Goal: Complete application form

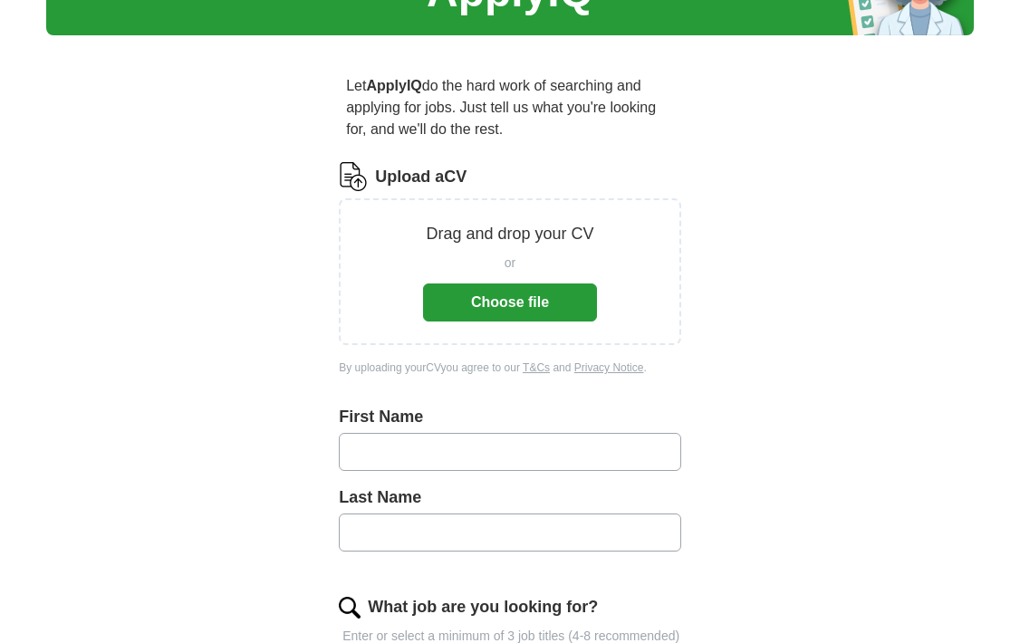
scroll to position [48, 0]
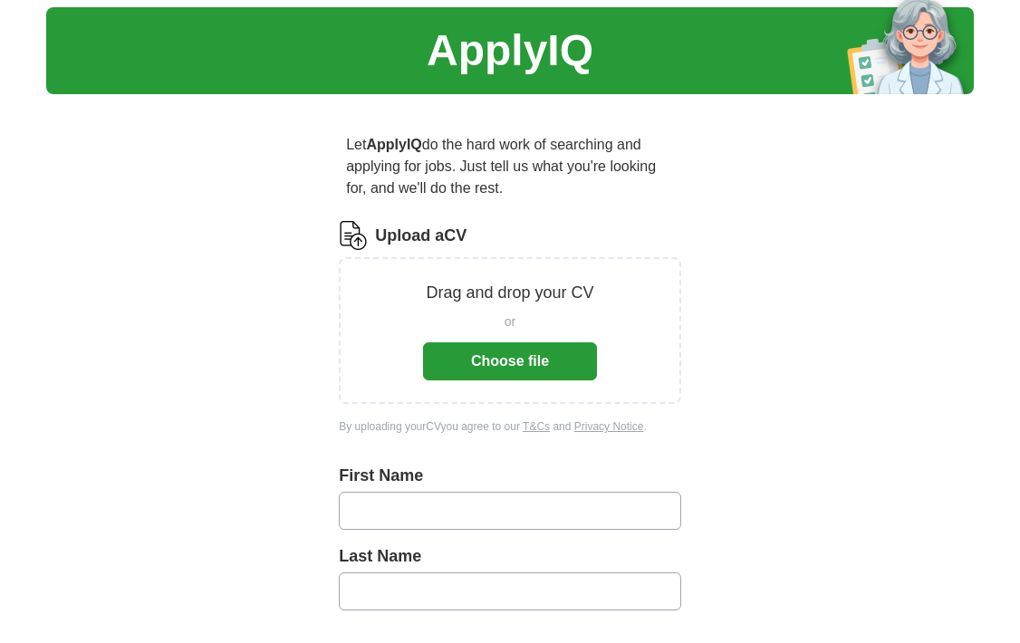
click at [505, 351] on button "Choose file" at bounding box center [510, 361] width 174 height 38
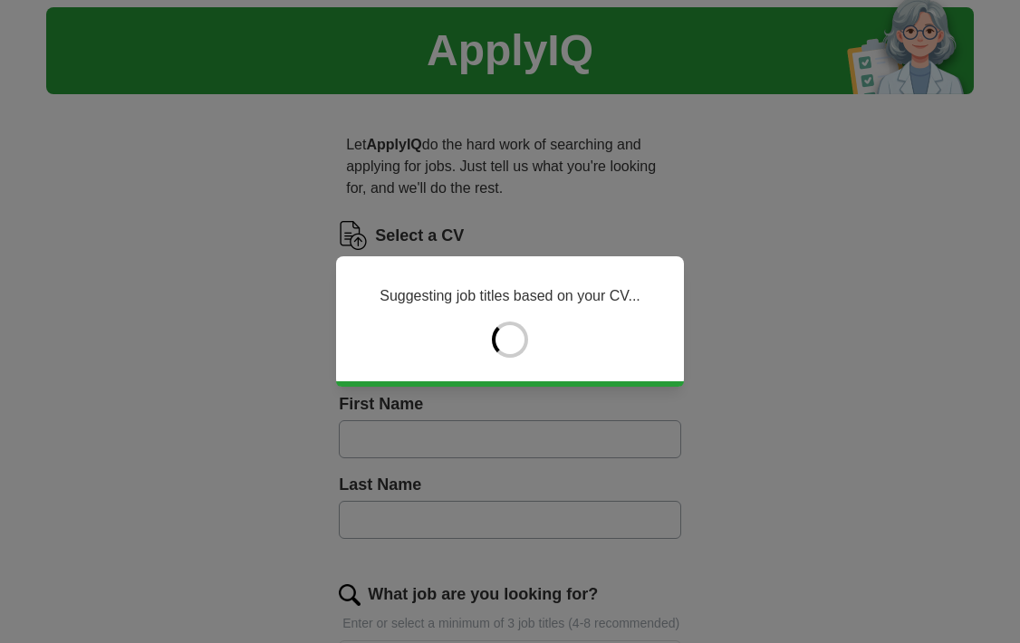
type input "****"
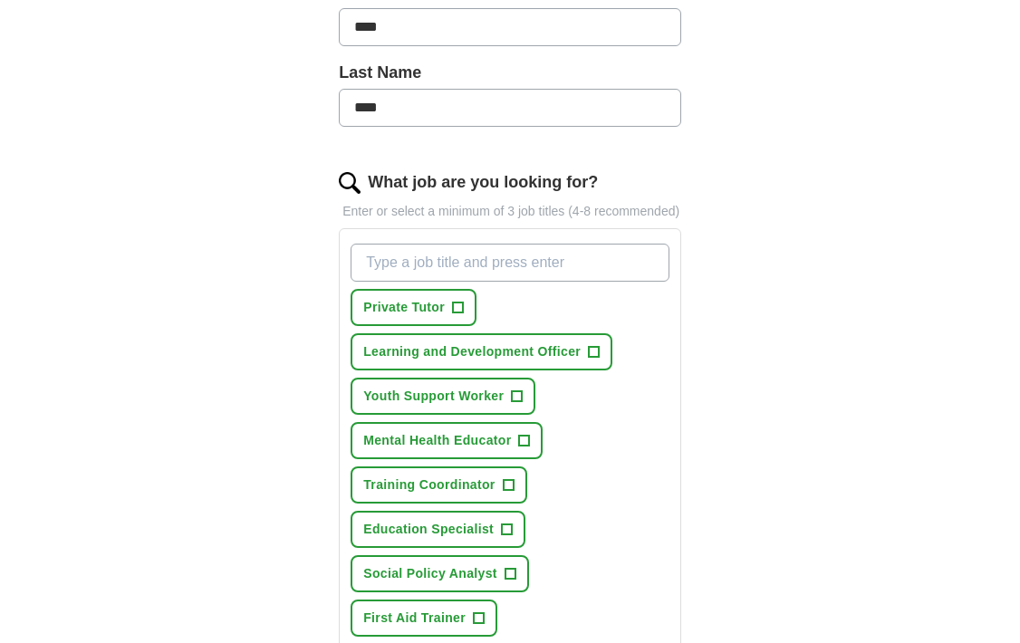
scroll to position [468, 0]
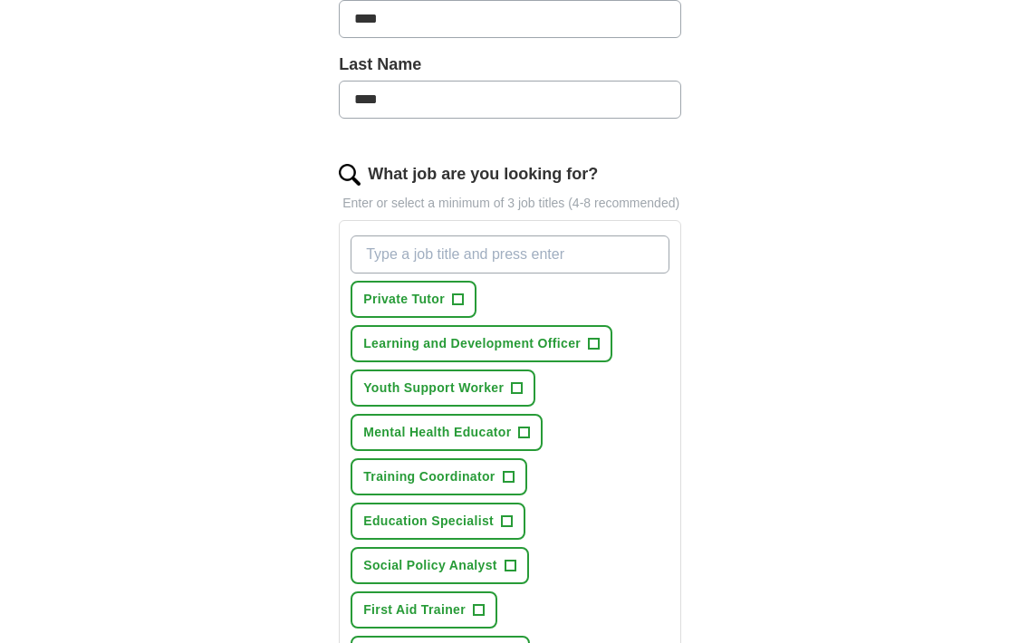
click at [616, 271] on input "What job are you looking for?" at bounding box center [510, 254] width 319 height 38
type input "Learning Support Assistant"
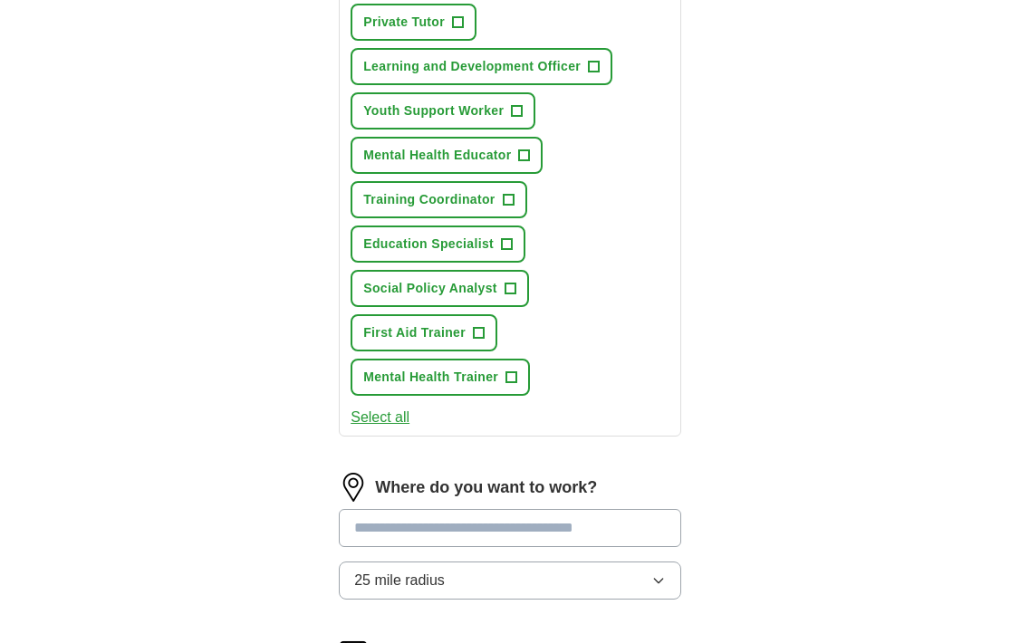
scroll to position [783, 0]
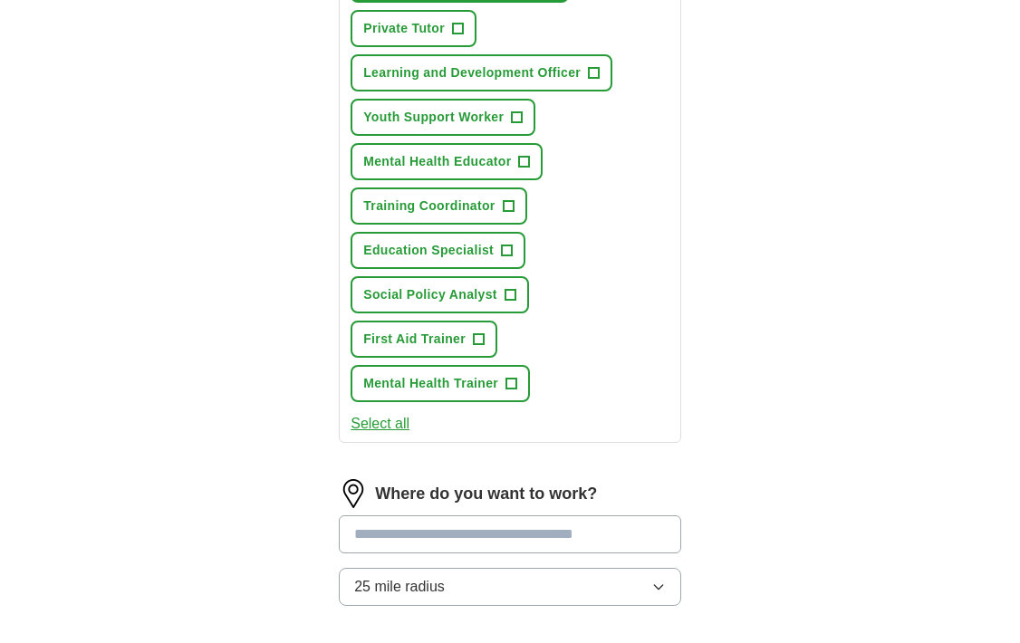
click at [374, 435] on button "Select all" at bounding box center [380, 424] width 59 height 22
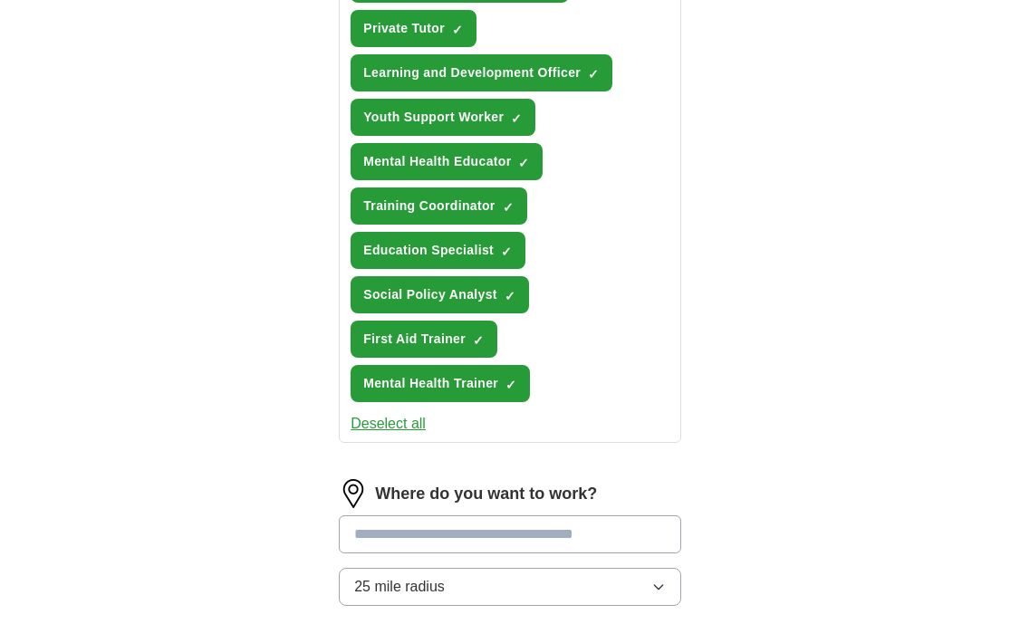
click at [418, 435] on button "Deselect all" at bounding box center [388, 424] width 75 height 22
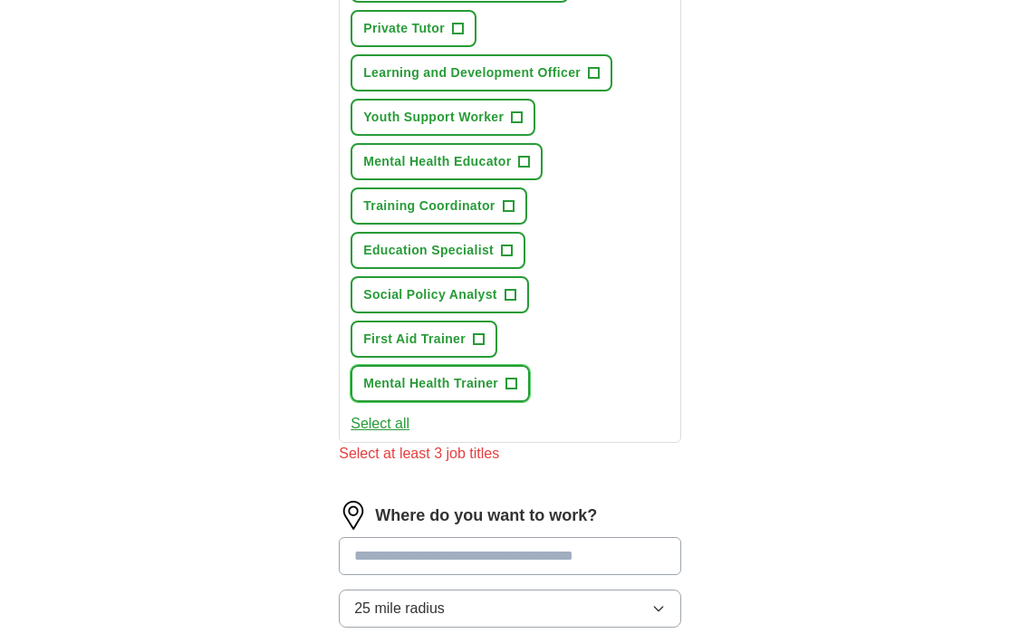
click at [512, 391] on span "+" at bounding box center [511, 384] width 11 height 14
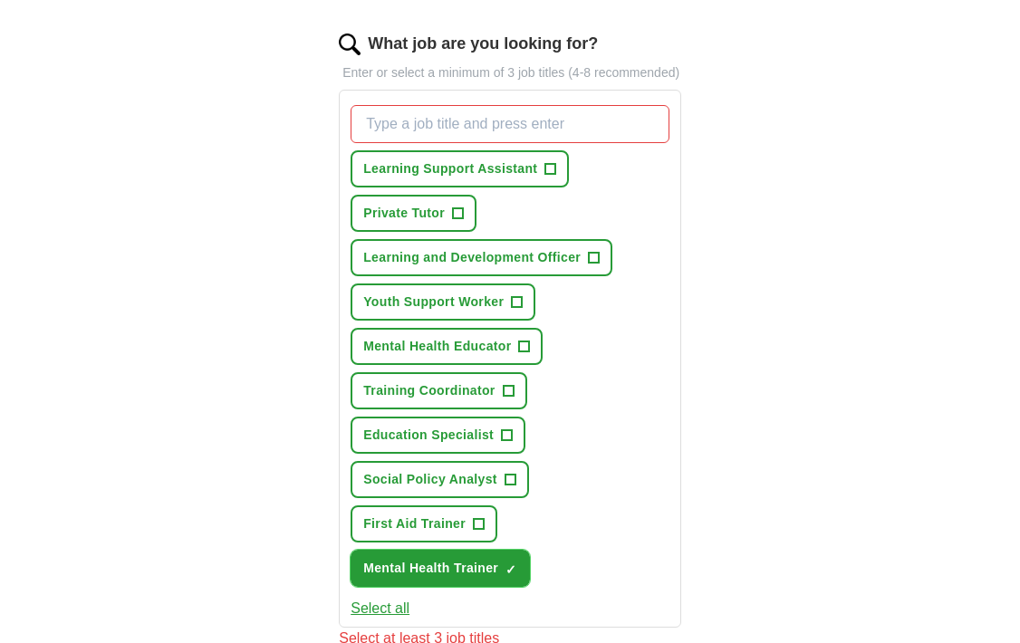
scroll to position [601, 0]
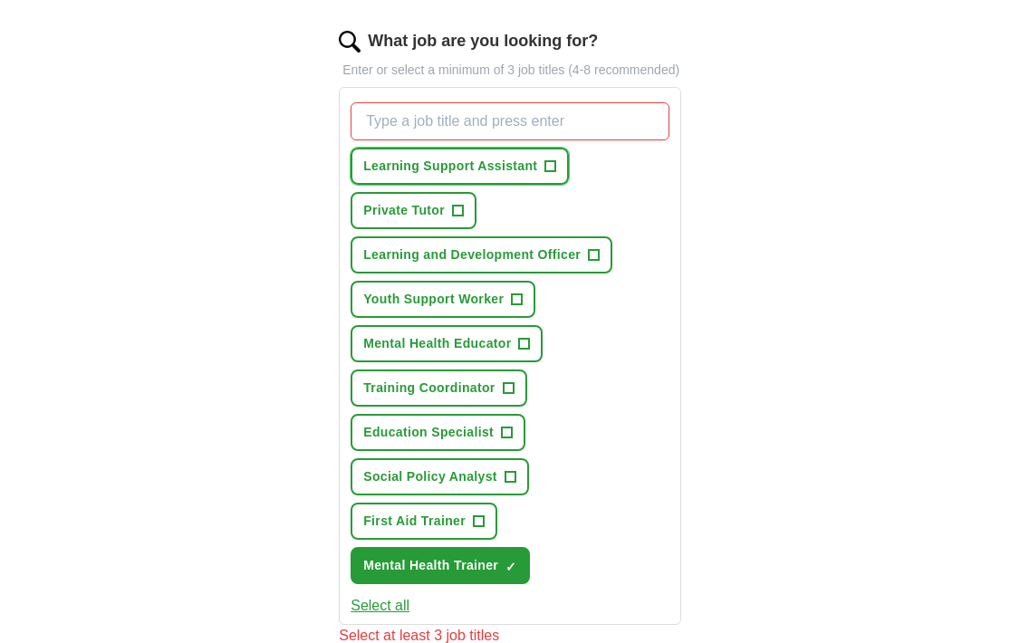
click at [548, 174] on span "+" at bounding box center [550, 166] width 11 height 14
click at [601, 140] on input "What job are you looking for?" at bounding box center [510, 121] width 319 height 38
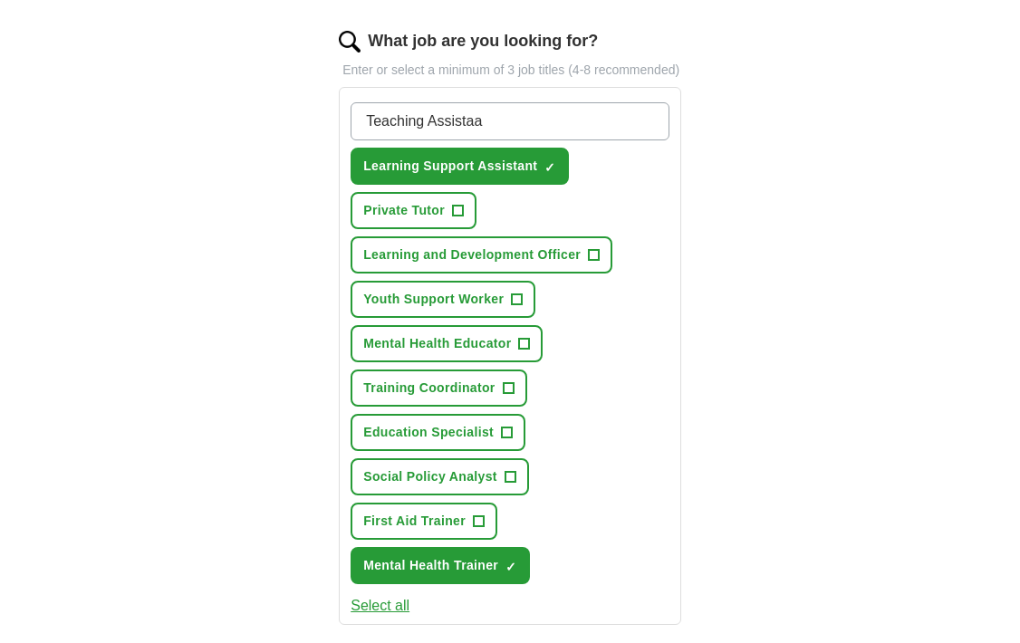
type input "Teaching Assistaan"
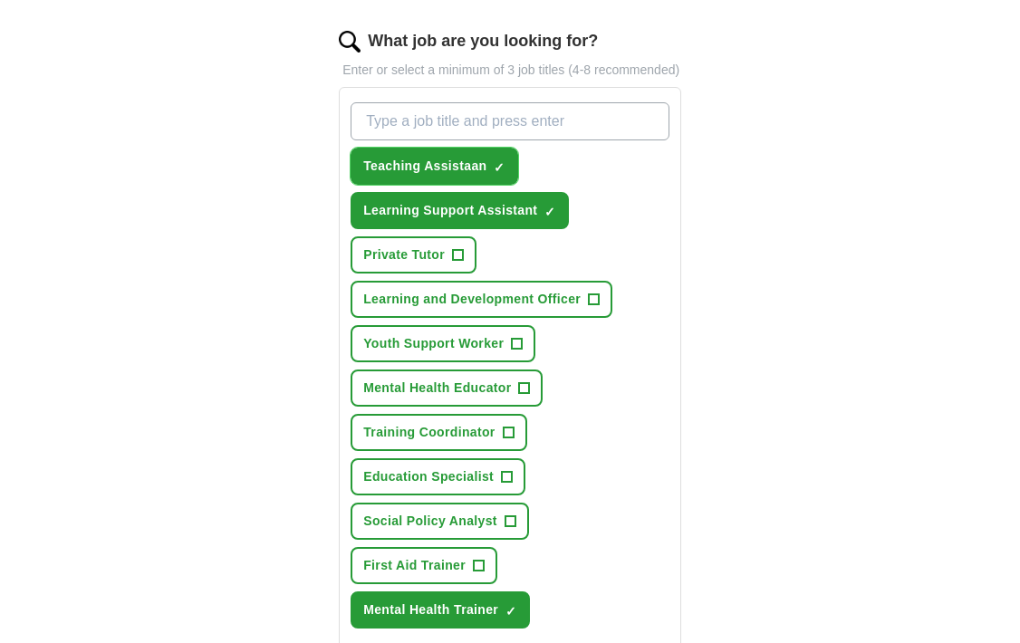
click at [0, 0] on span "×" at bounding box center [0, 0] width 0 height 0
click at [475, 176] on span "Teaching Assistaan" at bounding box center [424, 166] width 123 height 19
click at [0, 0] on span "×" at bounding box center [0, 0] width 0 height 0
click at [514, 140] on input "What job are you looking for?" at bounding box center [510, 121] width 319 height 38
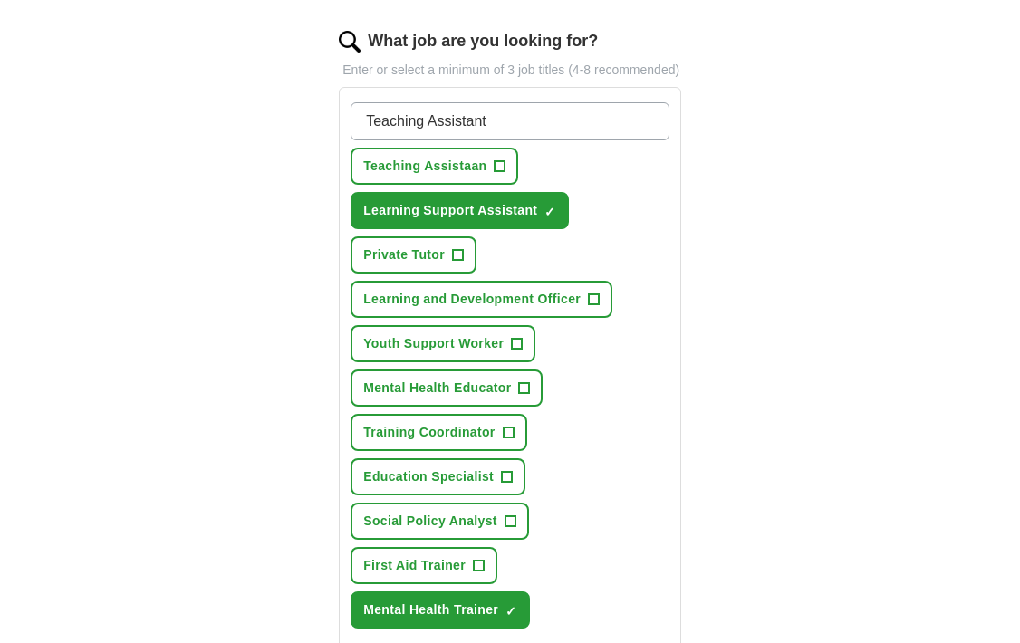
type input "Teaching Assistant"
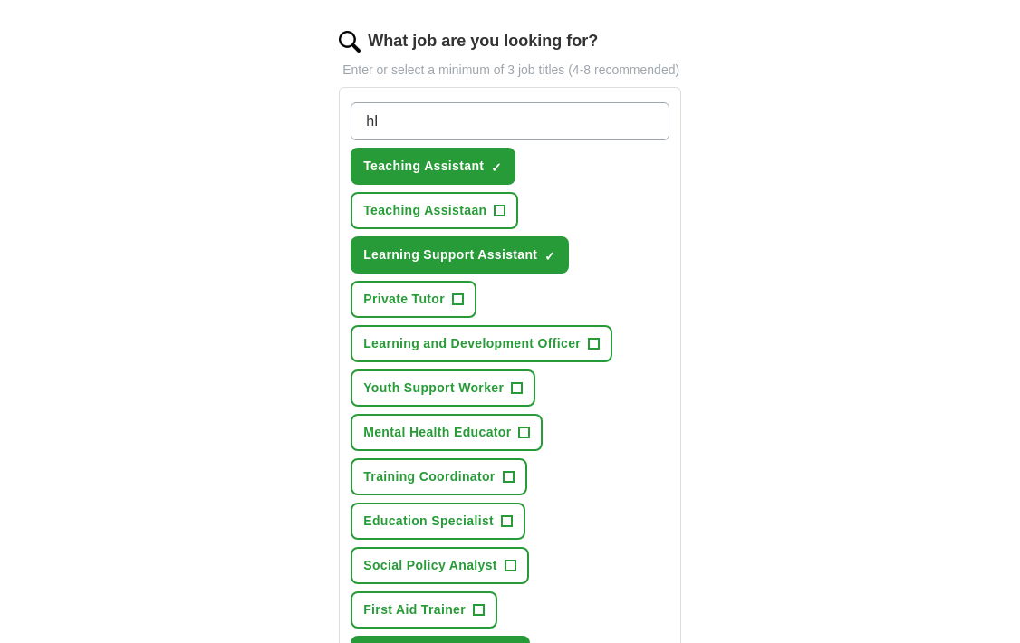
type input "h"
type input "Higher Level Teaching Assistant"
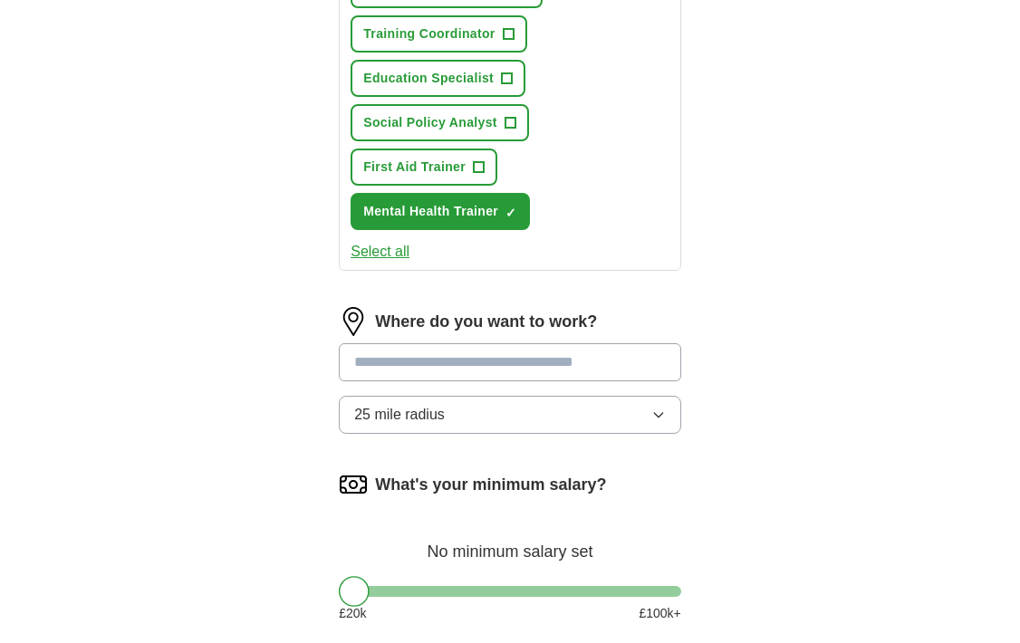
scroll to position [1167, 0]
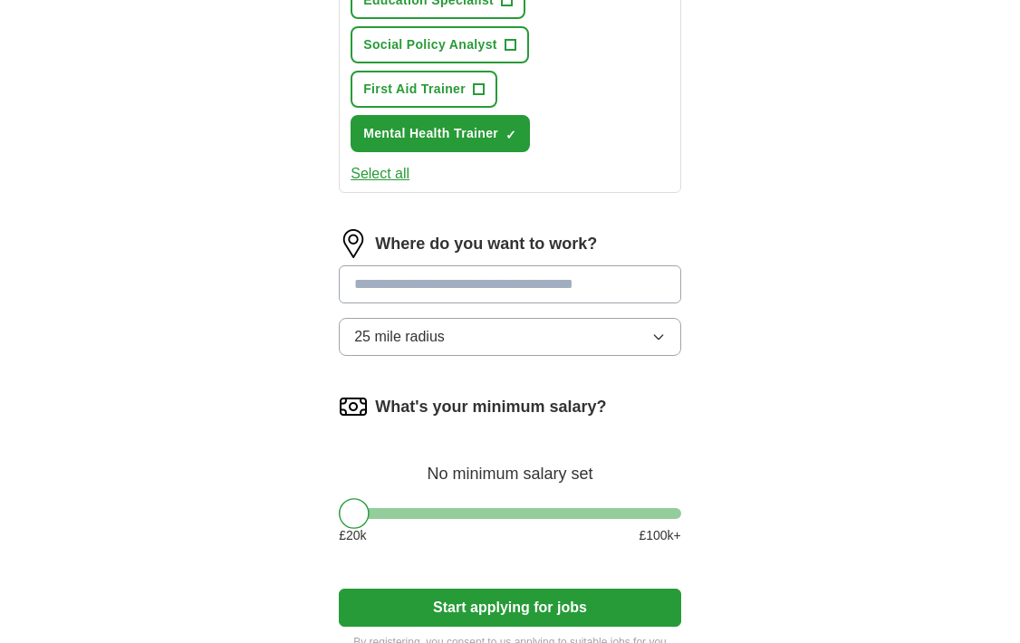
click at [523, 295] on input at bounding box center [510, 284] width 342 height 38
type input "*"
type input "******"
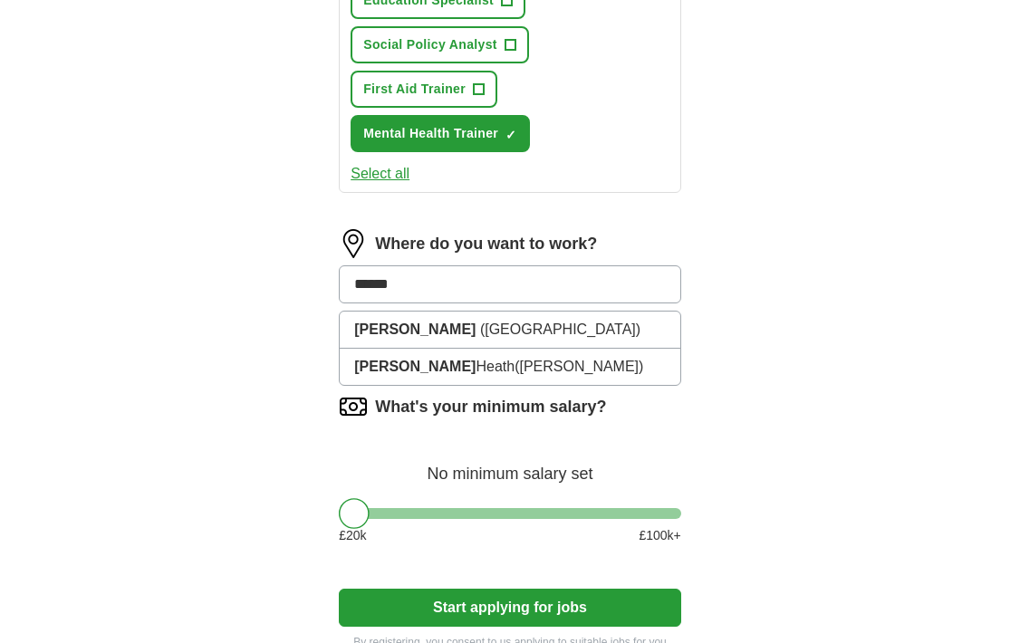
click at [520, 332] on li "[PERSON_NAME] ([GEOGRAPHIC_DATA])" at bounding box center [510, 330] width 341 height 37
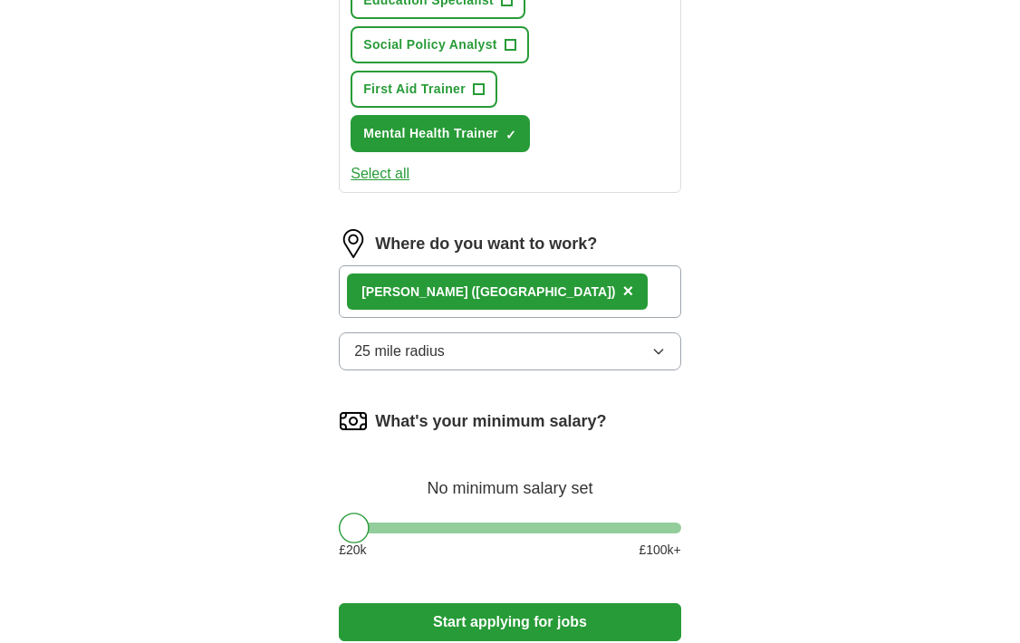
click at [503, 370] on button "25 mile radius" at bounding box center [510, 351] width 342 height 38
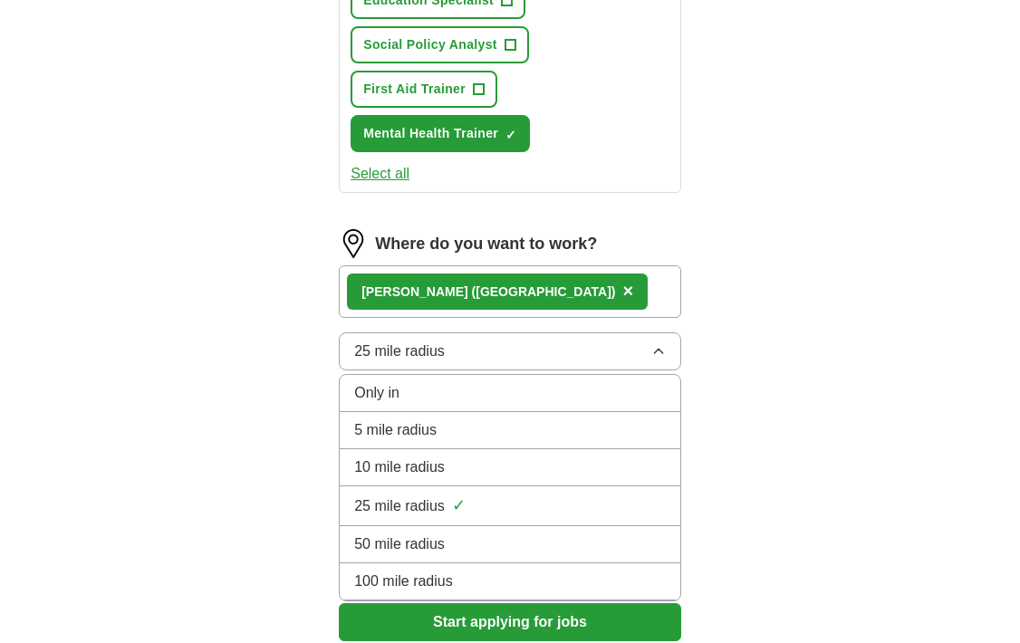
click at [466, 473] on li "10 mile radius" at bounding box center [510, 467] width 341 height 37
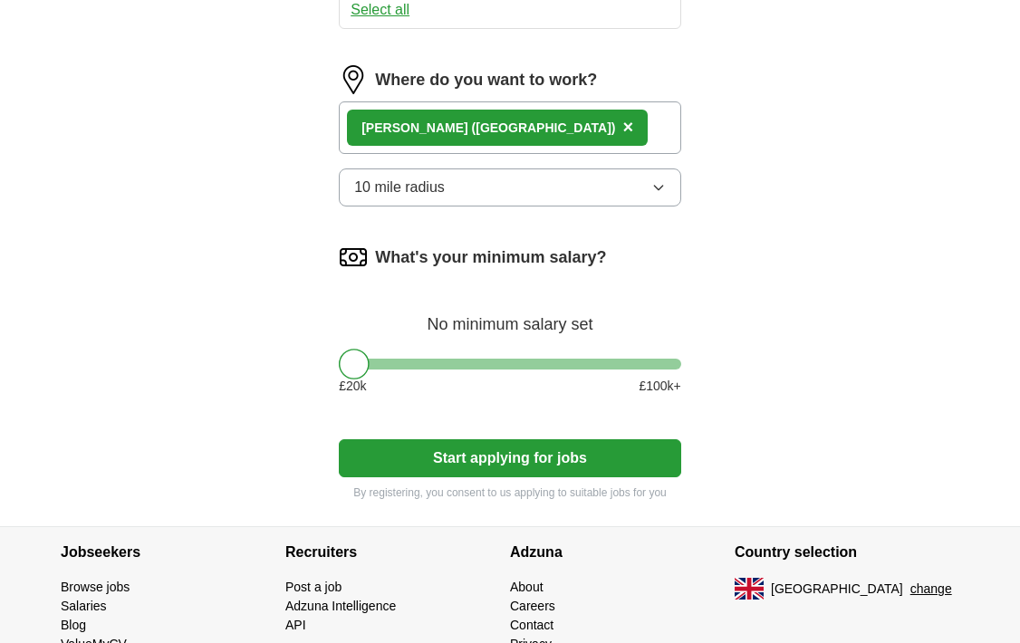
scroll to position [1331, 0]
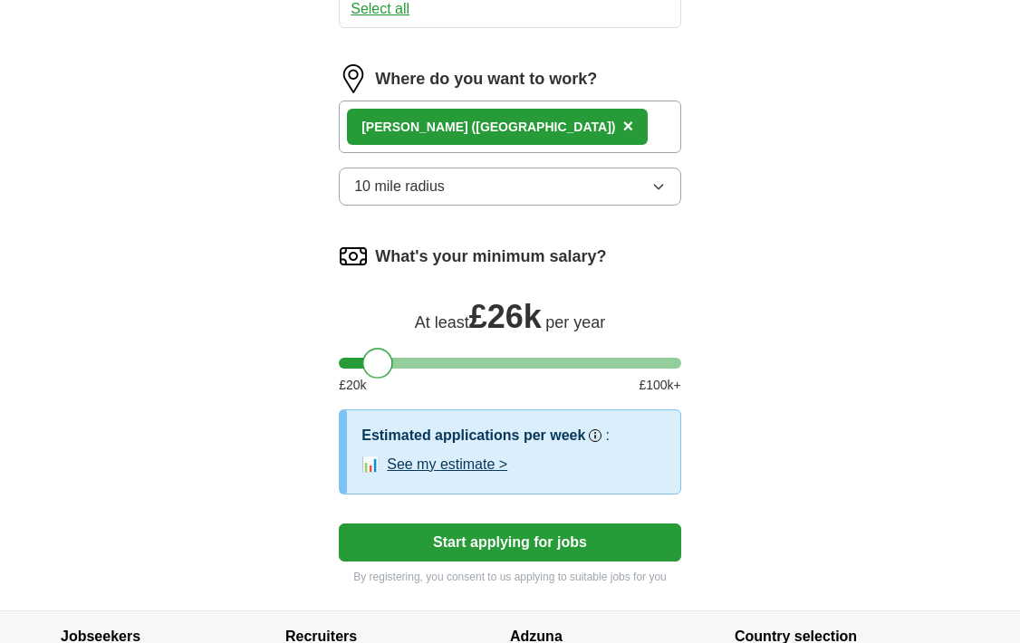
drag, startPoint x: 358, startPoint y: 388, endPoint x: 381, endPoint y: 389, distance: 23.6
click at [381, 379] on div at bounding box center [377, 363] width 31 height 31
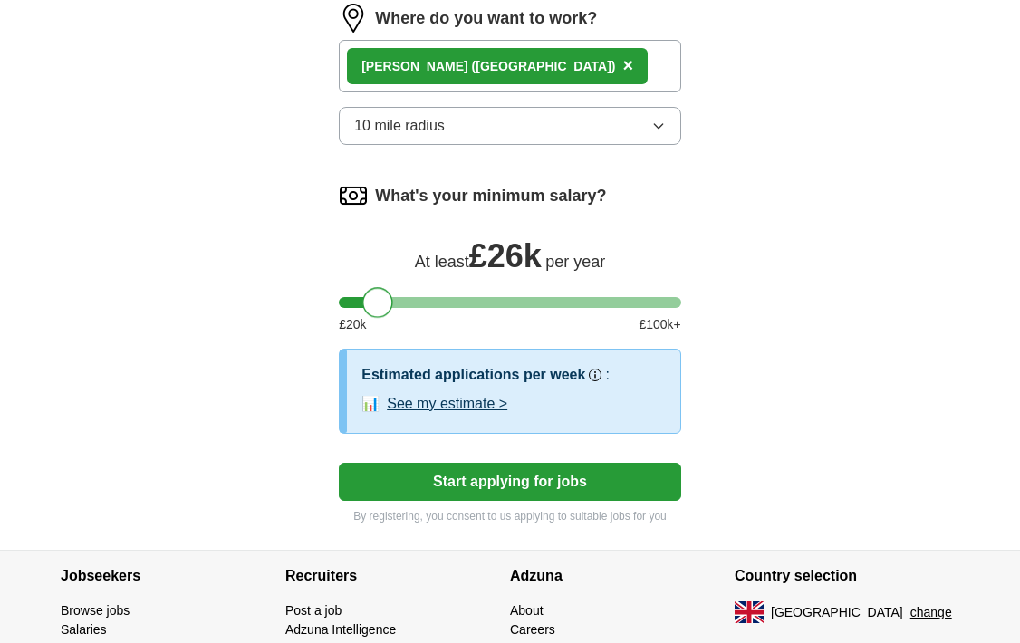
scroll to position [1394, 0]
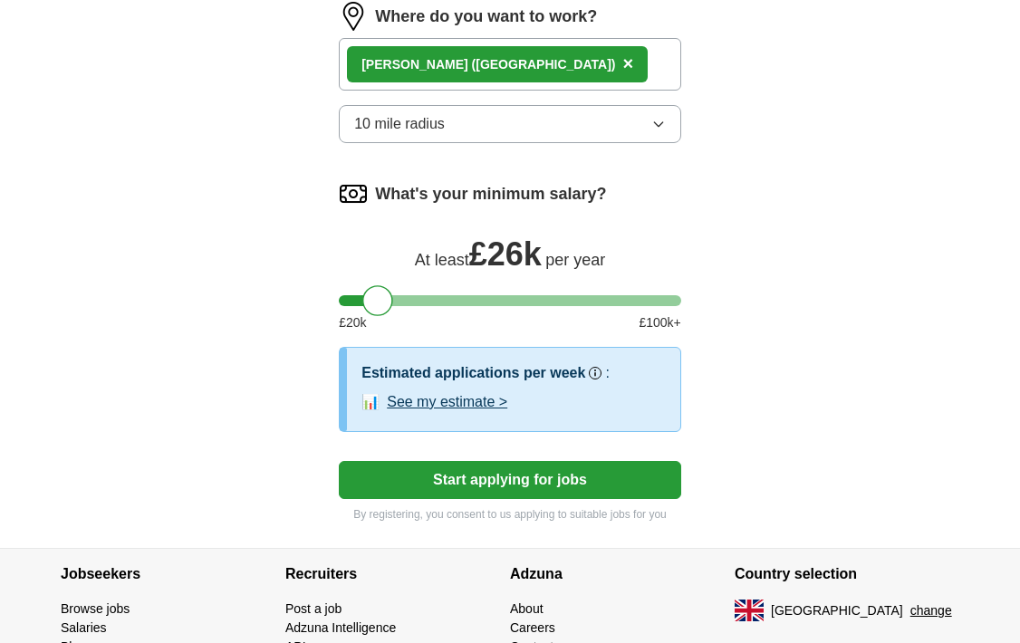
click at [428, 486] on button "Start applying for jobs" at bounding box center [510, 480] width 342 height 38
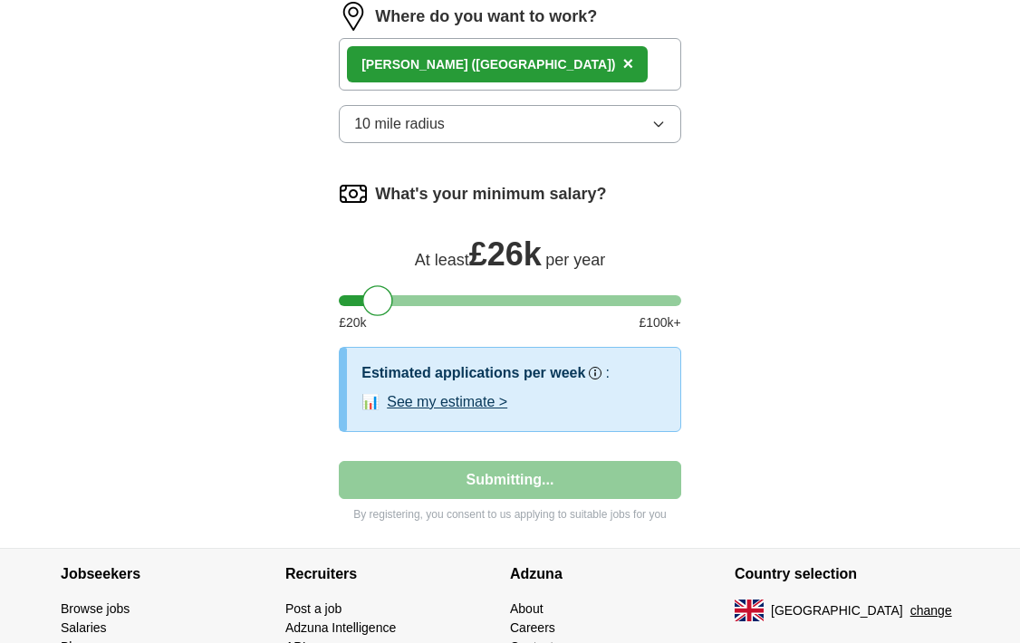
select select "**"
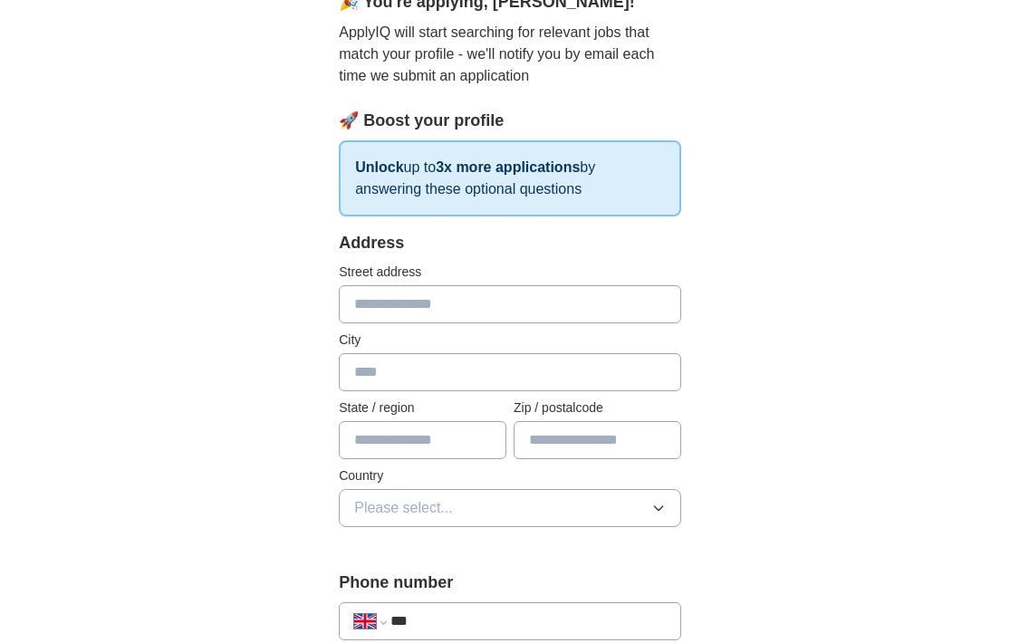
scroll to position [186, 0]
click at [403, 310] on input "text" at bounding box center [510, 303] width 342 height 38
type input "**********"
type input "******"
type input "**********"
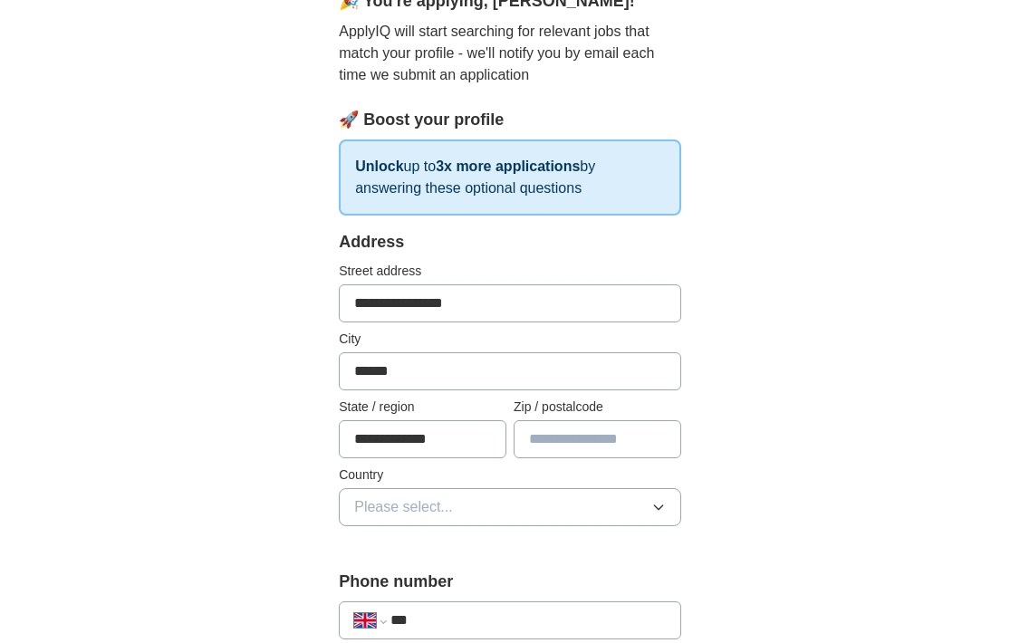
type input "********"
drag, startPoint x: 461, startPoint y: 370, endPoint x: 368, endPoint y: 367, distance: 93.3
click at [368, 367] on input "******" at bounding box center [510, 371] width 342 height 38
type input "******"
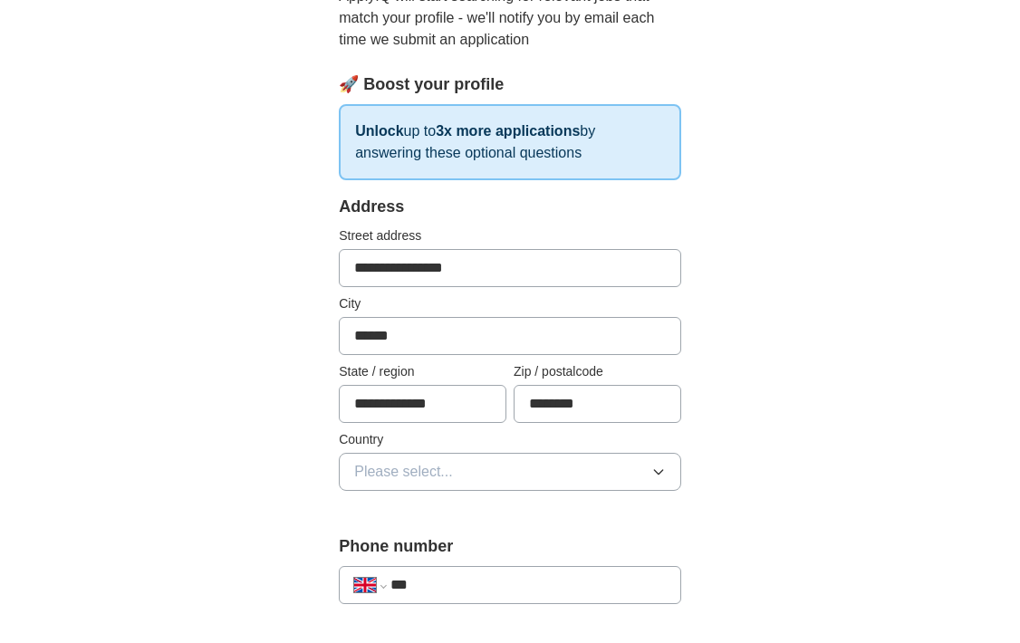
scroll to position [232, 0]
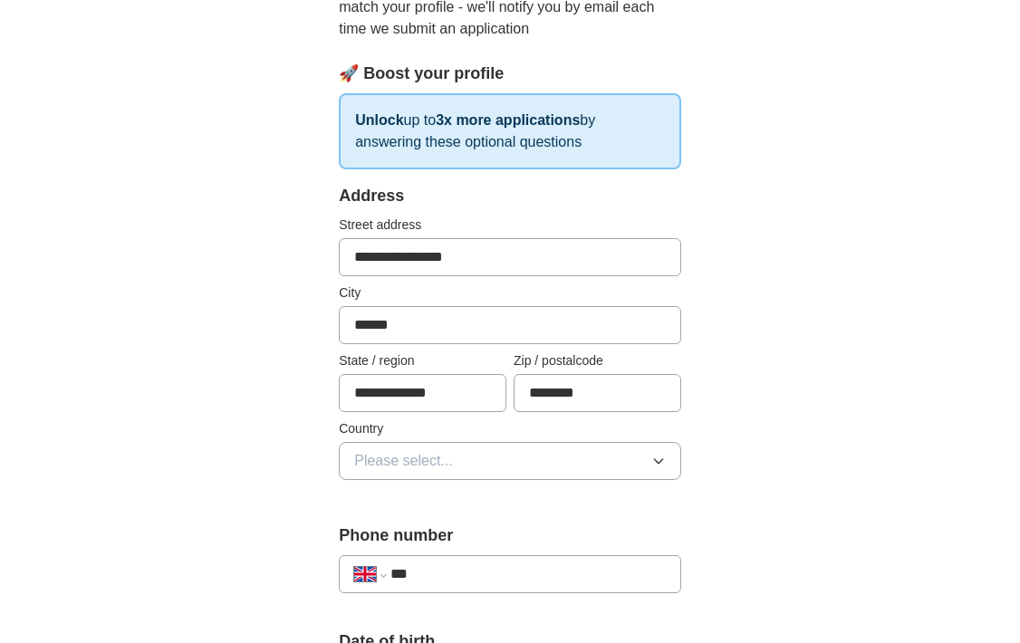
click at [358, 324] on input "******" at bounding box center [510, 325] width 342 height 38
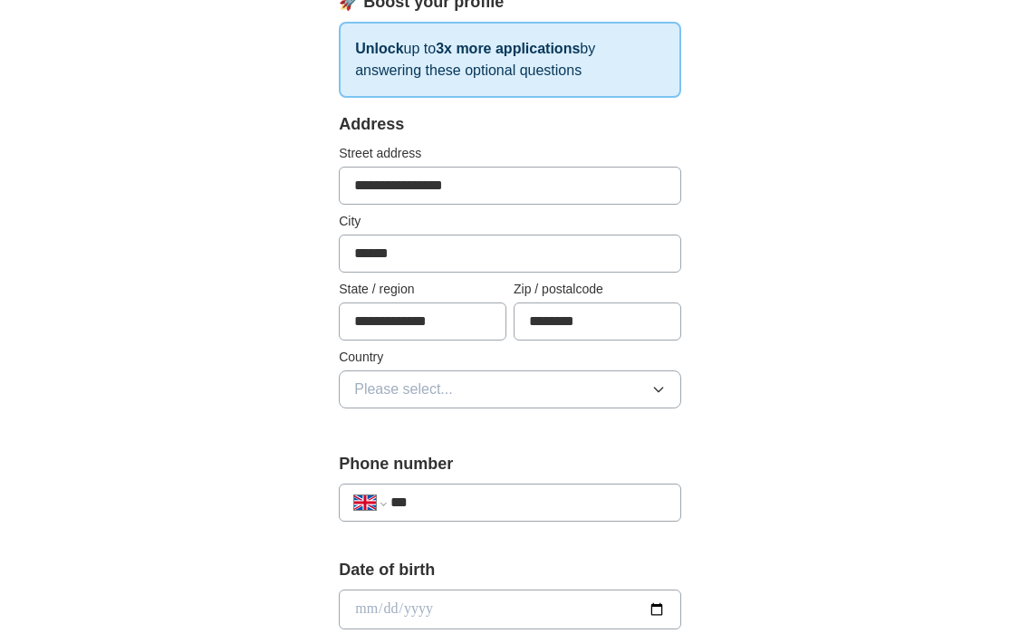
scroll to position [316, 0]
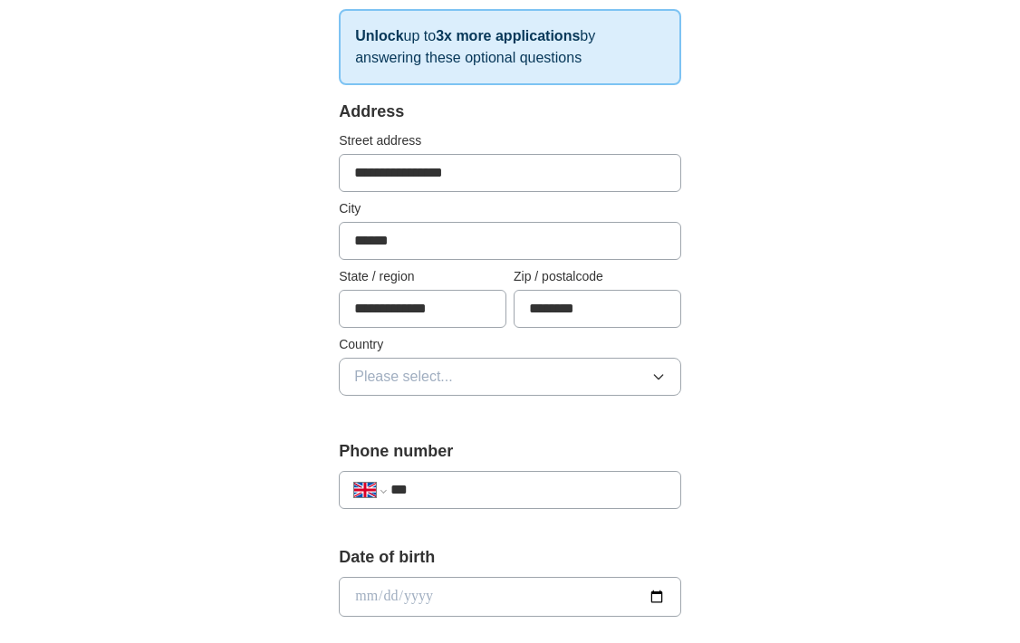
click at [418, 380] on span "Please select..." at bounding box center [403, 377] width 99 height 22
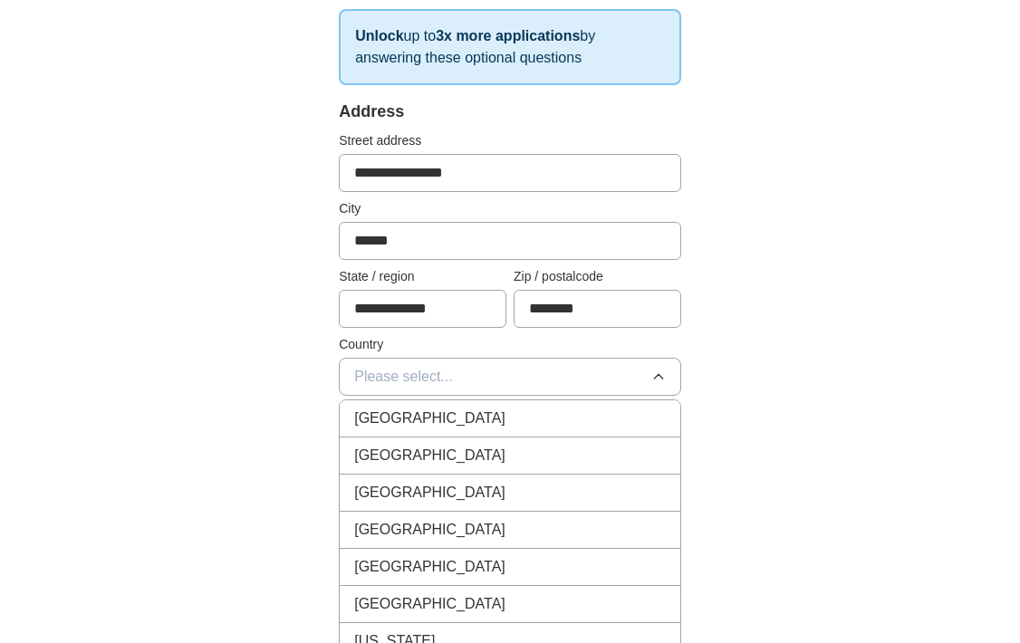
click at [423, 415] on span "[GEOGRAPHIC_DATA]" at bounding box center [429, 419] width 151 height 22
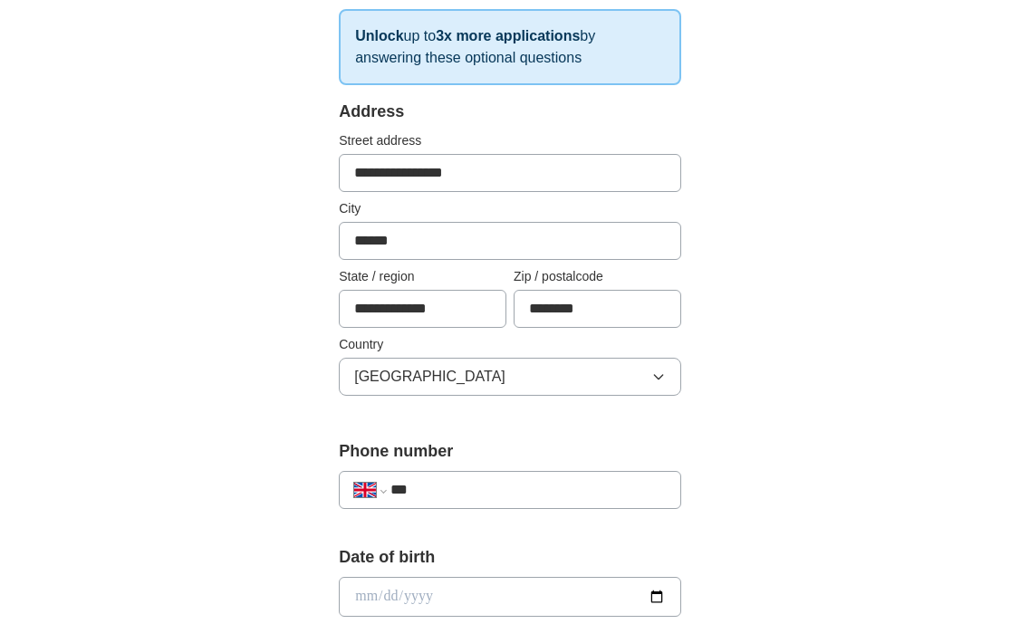
scroll to position [505, 0]
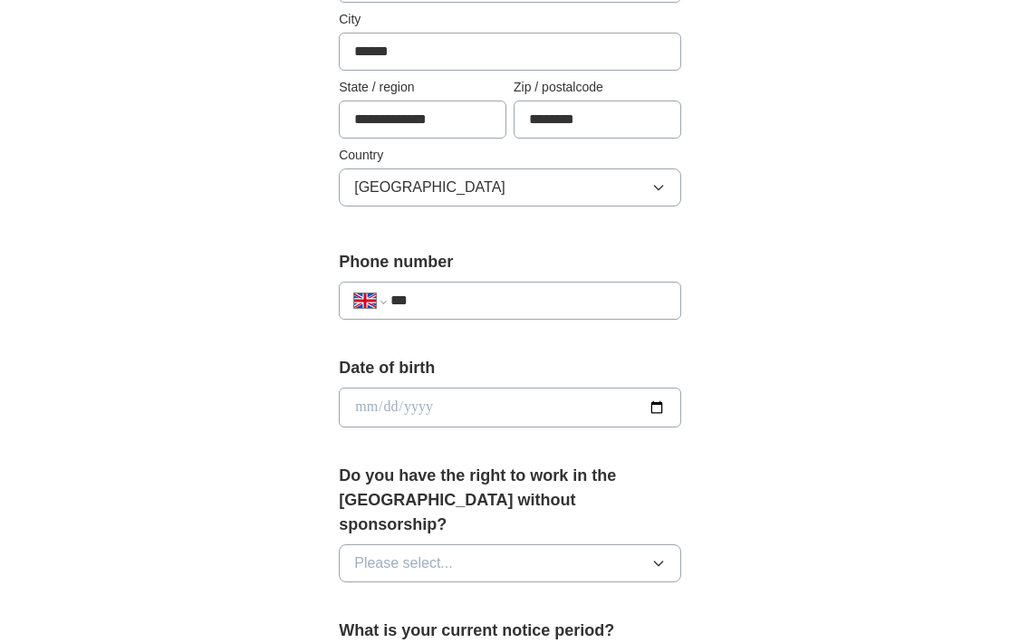
click at [493, 305] on input "***" at bounding box center [527, 301] width 275 height 22
type input "**********"
click at [461, 403] on input "date" at bounding box center [510, 408] width 342 height 40
type input "**********"
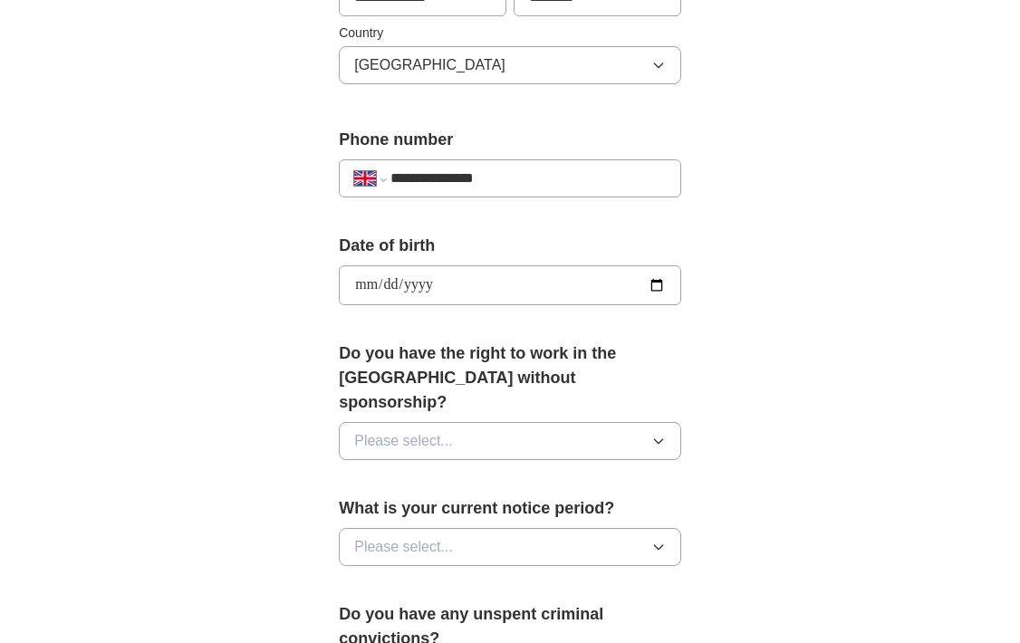
scroll to position [629, 0]
click at [452, 421] on button "Please select..." at bounding box center [510, 440] width 342 height 38
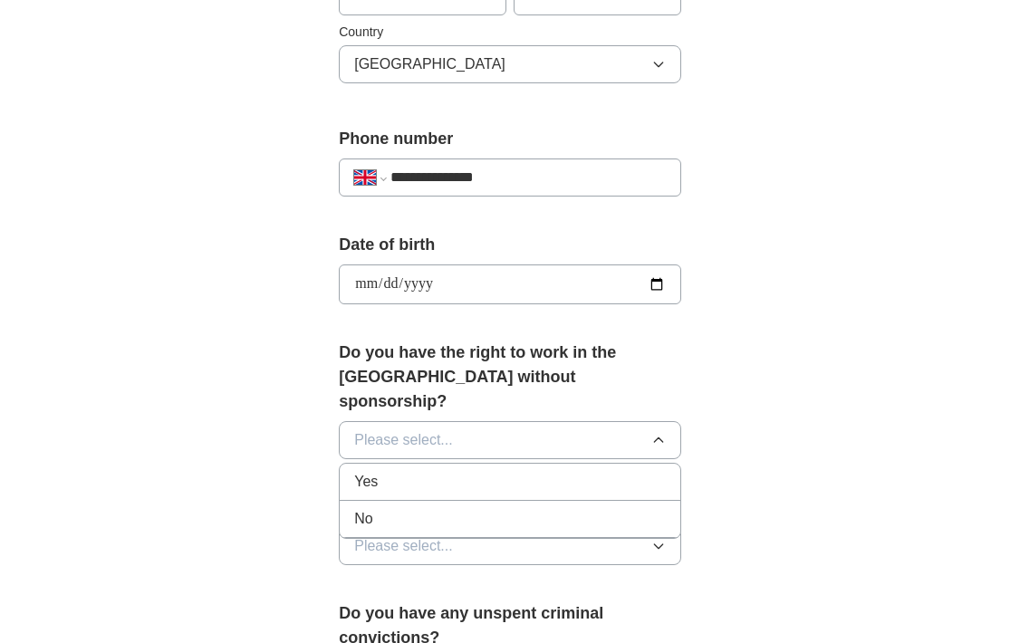
click at [429, 464] on li "Yes" at bounding box center [510, 482] width 341 height 37
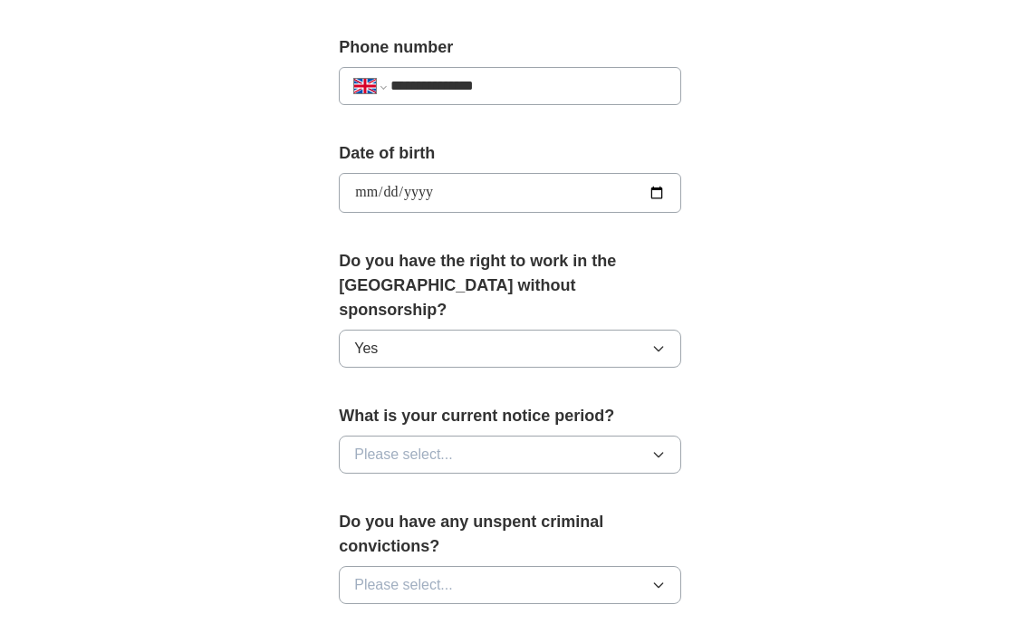
click at [428, 444] on span "Please select..." at bounding box center [403, 455] width 99 height 22
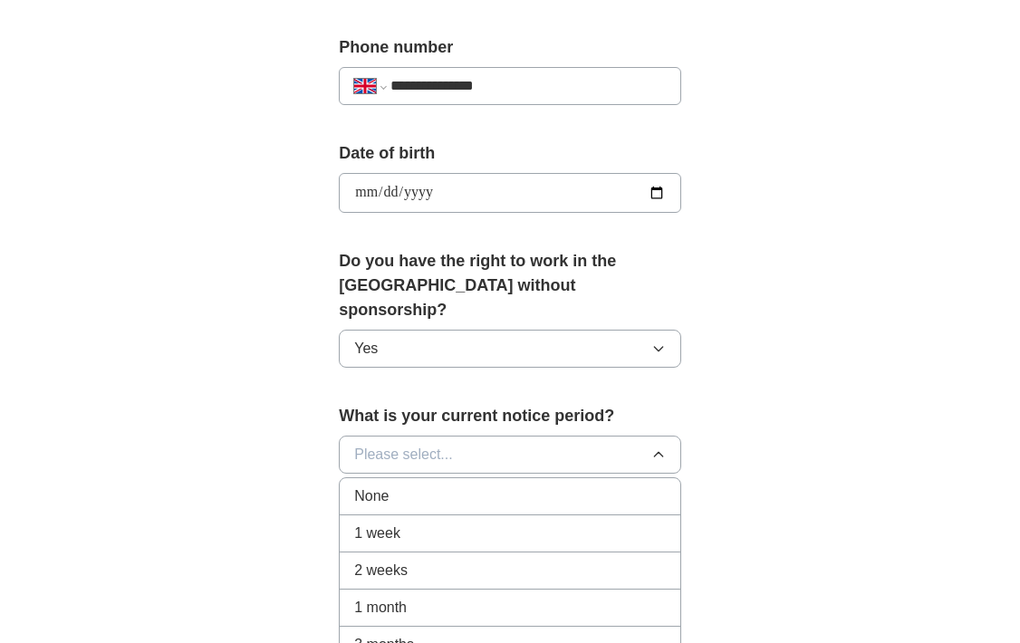
click at [420, 485] on div "None" at bounding box center [510, 496] width 312 height 22
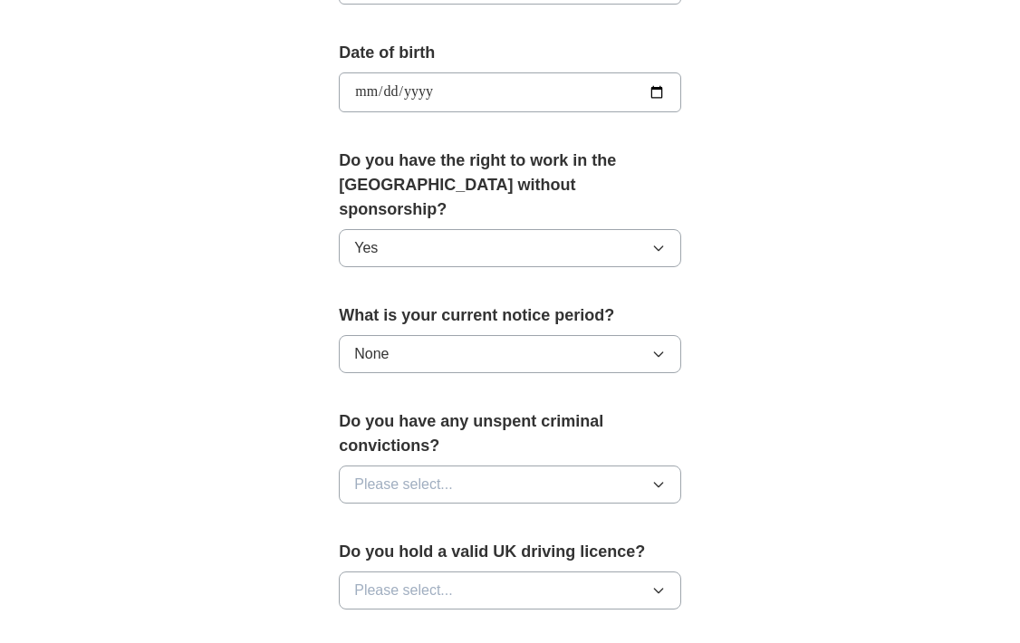
scroll to position [822, 0]
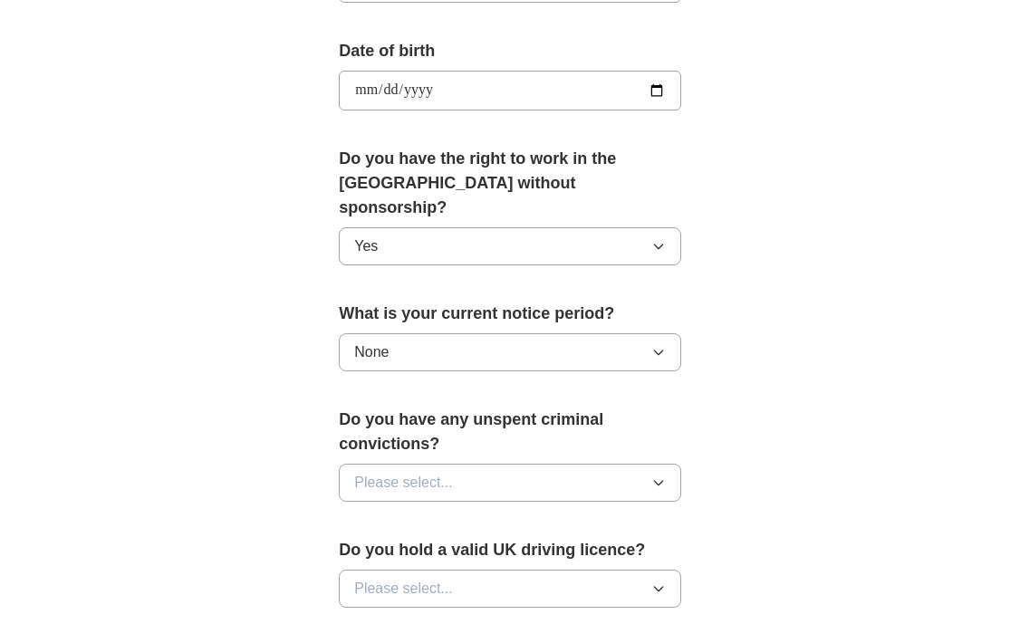
click at [422, 472] on span "Please select..." at bounding box center [403, 483] width 99 height 22
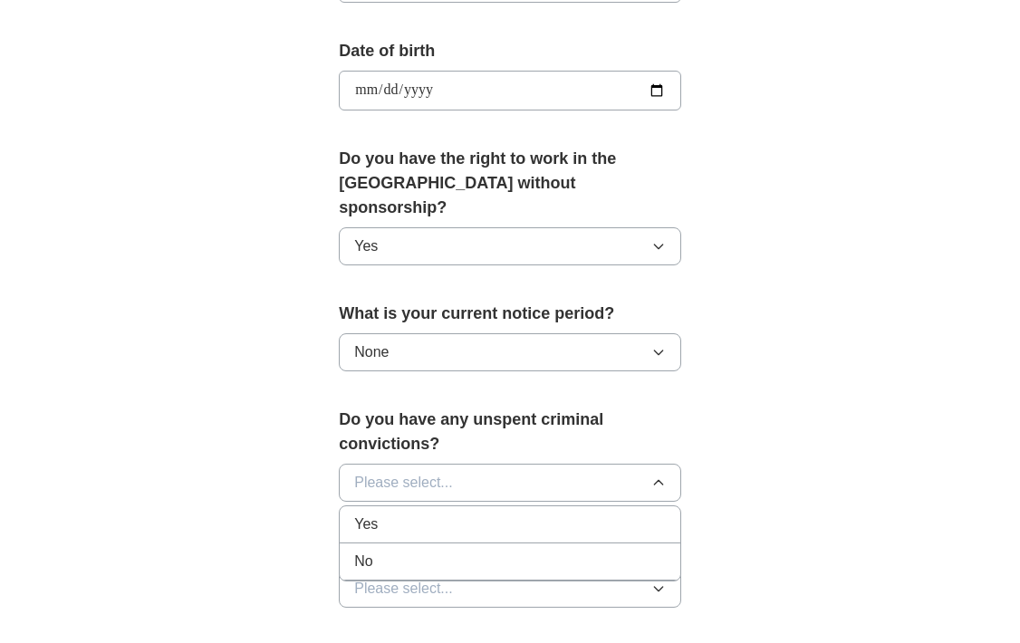
click at [399, 551] on div "No" at bounding box center [510, 562] width 312 height 22
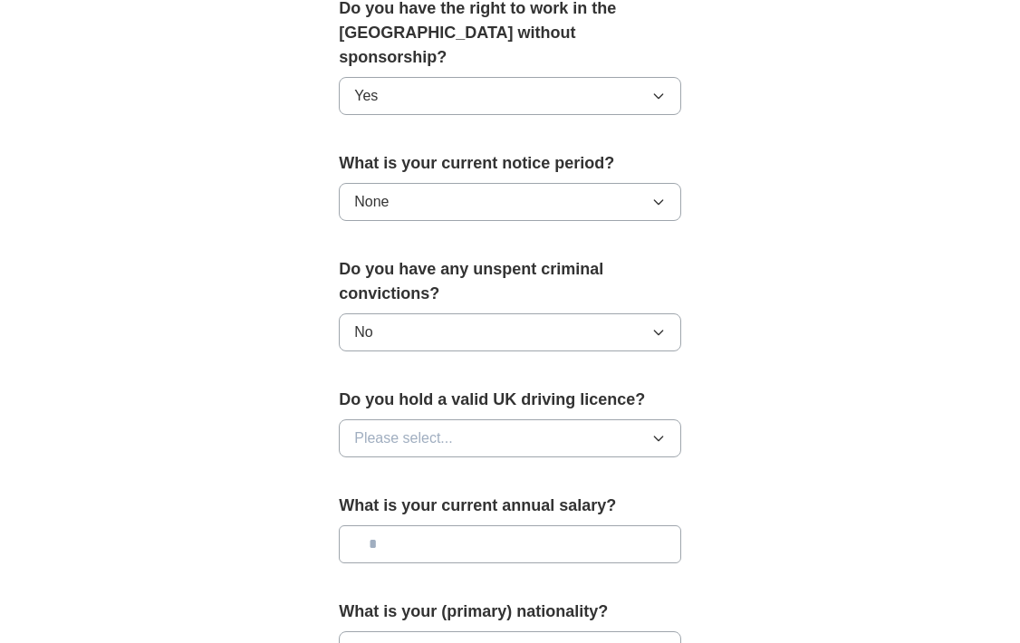
scroll to position [974, 0]
click at [423, 418] on button "Please select..." at bounding box center [510, 437] width 342 height 38
click at [417, 461] on li "Yes" at bounding box center [510, 479] width 341 height 37
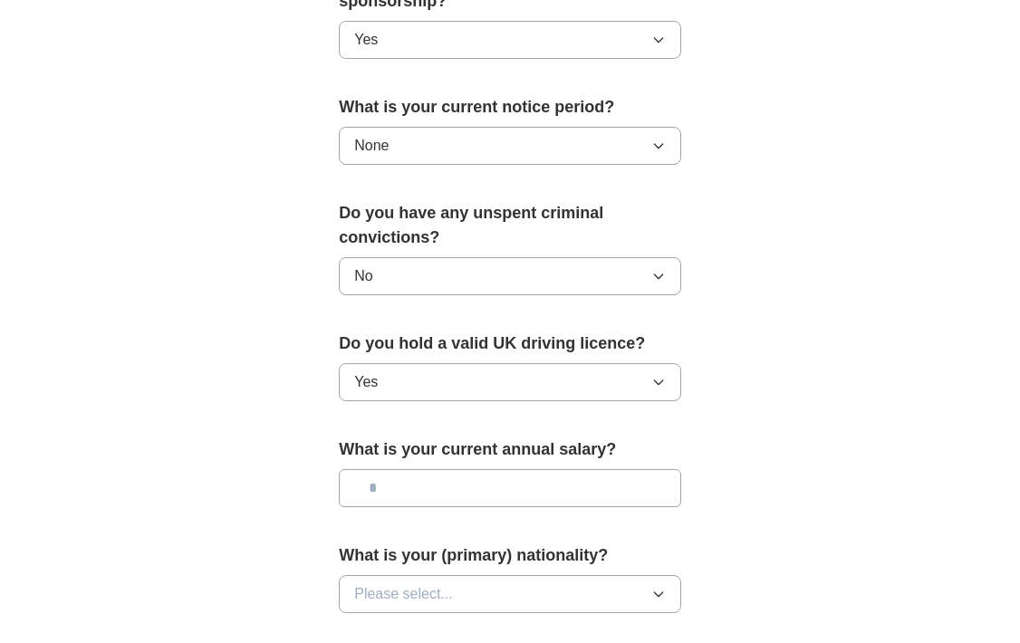
scroll to position [1033, 0]
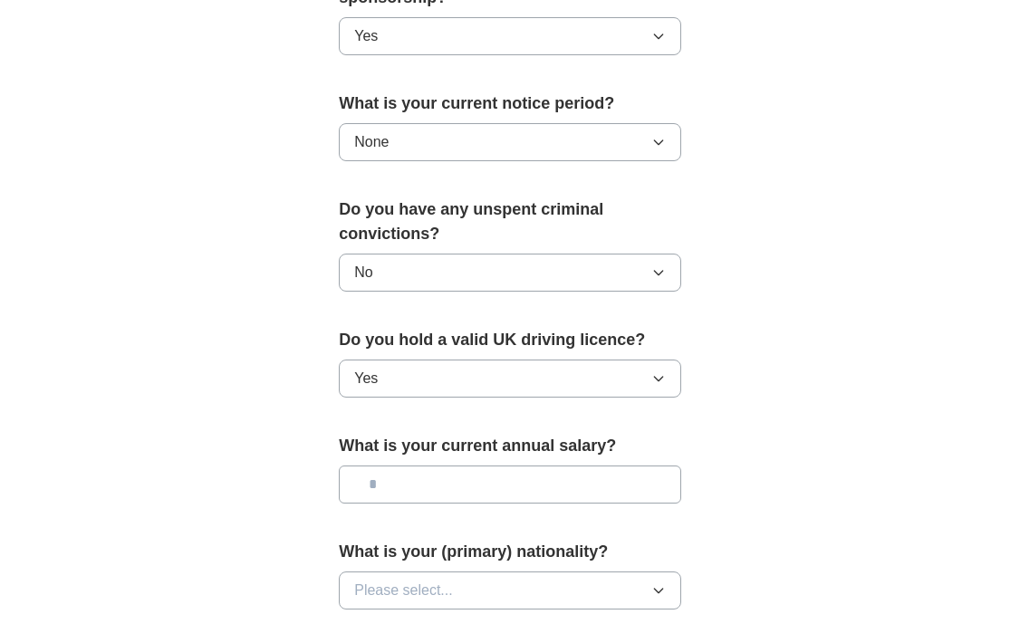
click at [412, 467] on input "text" at bounding box center [510, 485] width 342 height 38
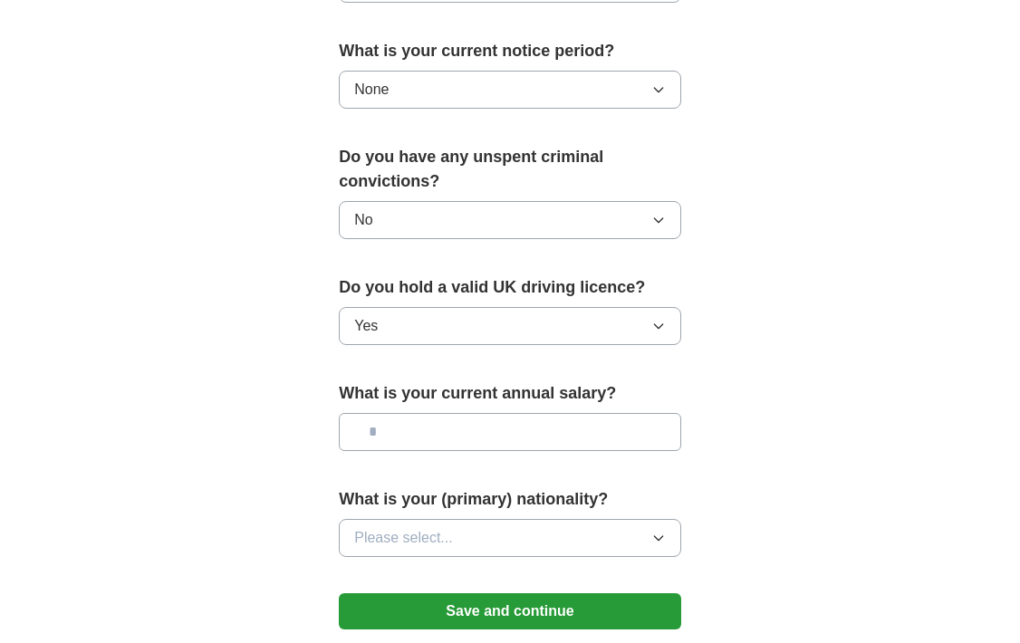
scroll to position [1086, 0]
type input "**"
click at [422, 518] on button "Please select..." at bounding box center [510, 537] width 342 height 38
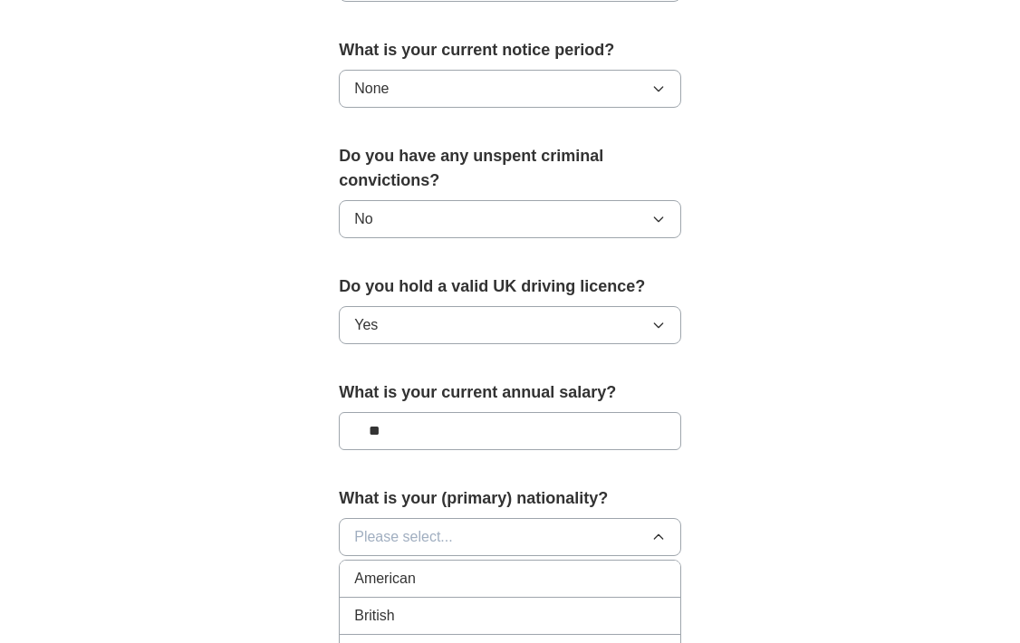
scroll to position [1209, 0]
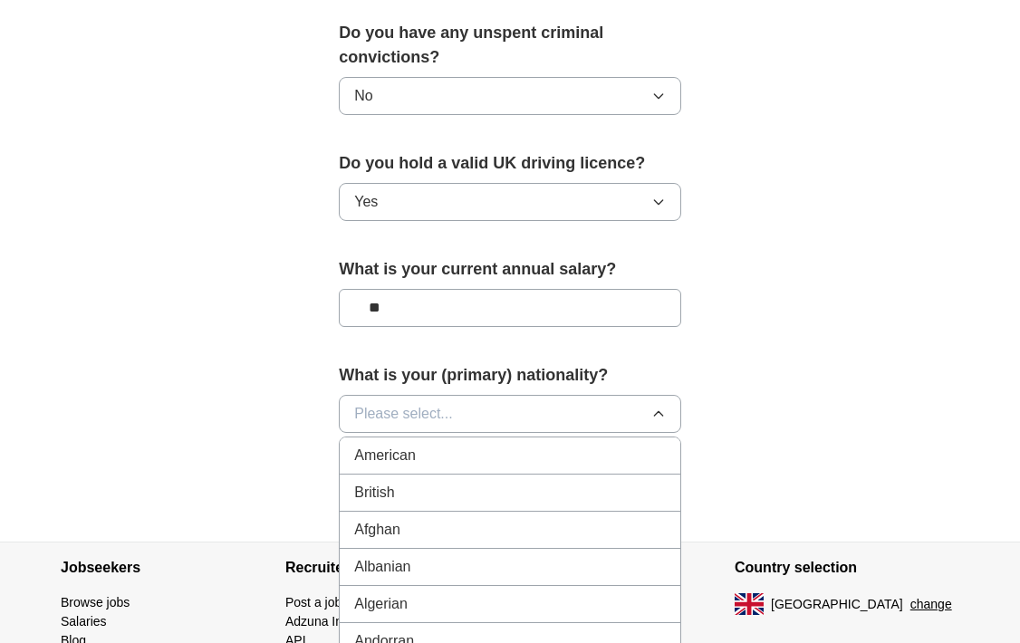
click at [423, 482] on div "British" at bounding box center [510, 493] width 312 height 22
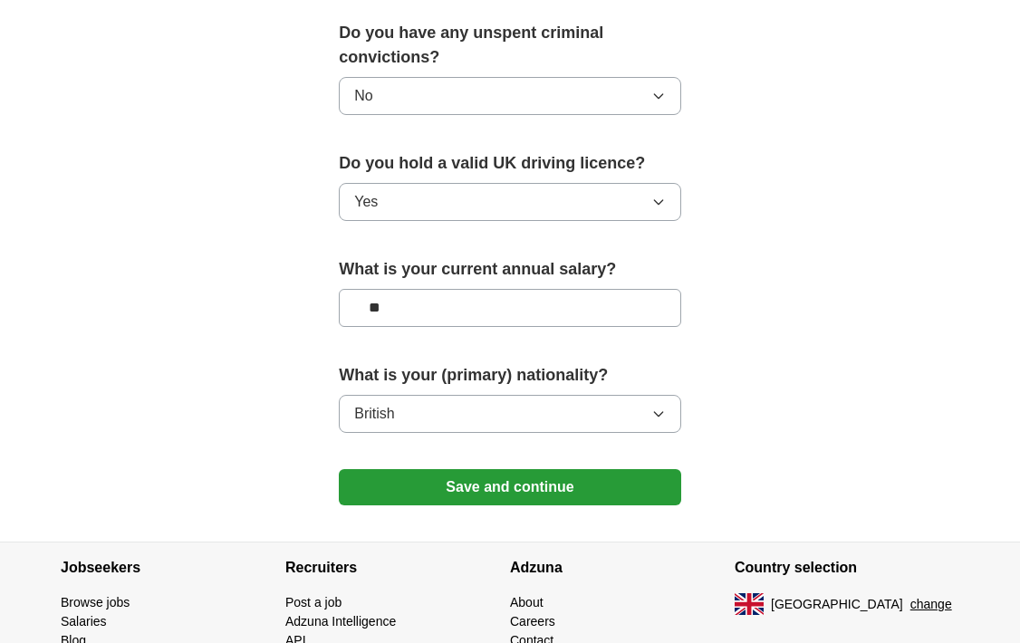
click at [429, 469] on button "Save and continue" at bounding box center [510, 487] width 342 height 36
